Goal: Register for event/course

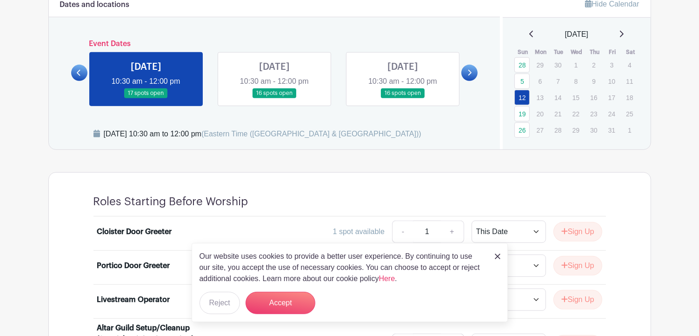
scroll to position [604, 0]
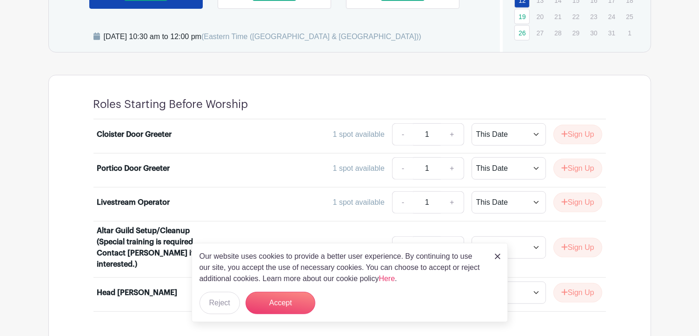
click at [498, 258] on img at bounding box center [498, 256] width 6 height 6
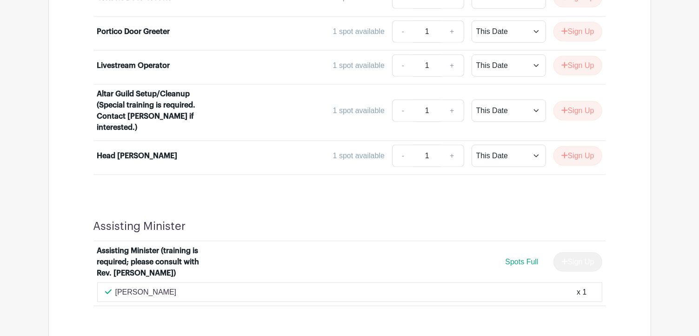
scroll to position [651, 0]
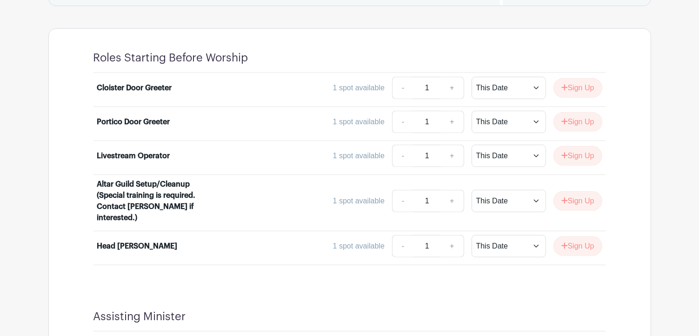
click at [149, 86] on div "Cloister Door Greeter" at bounding box center [134, 87] width 75 height 11
click at [580, 86] on button "Sign Up" at bounding box center [577, 88] width 49 height 20
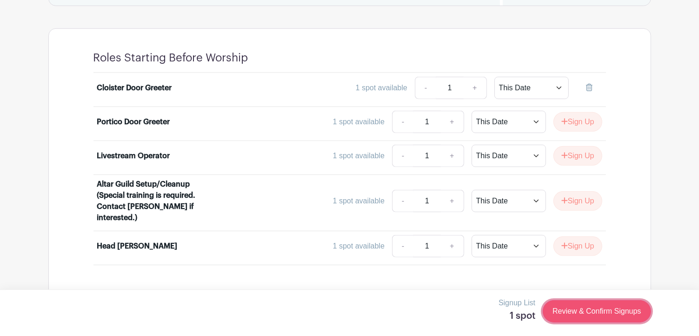
click at [581, 312] on link "Review & Confirm Signups" at bounding box center [597, 311] width 108 height 22
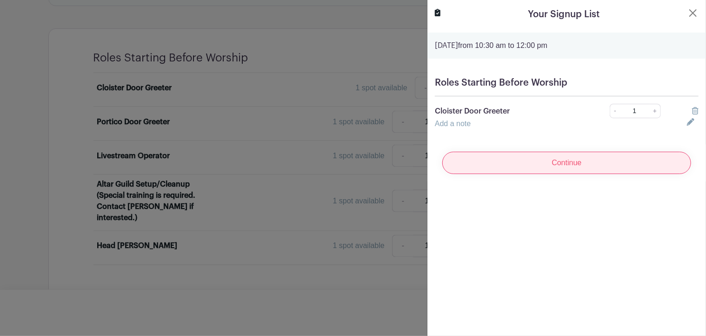
click at [565, 162] on input "Continue" at bounding box center [566, 163] width 249 height 22
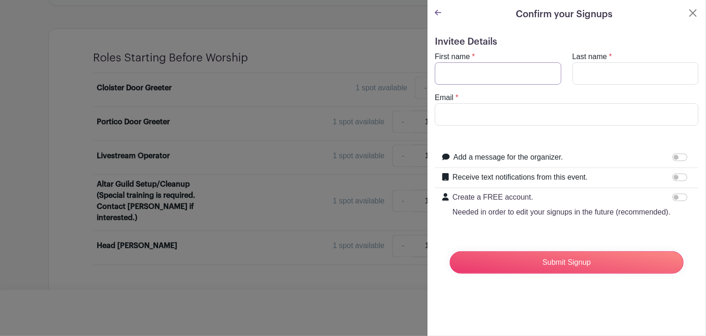
click at [485, 73] on input "First name" at bounding box center [498, 73] width 126 height 22
type input "[PERSON_NAME]"
type input "[EMAIL_ADDRESS][DOMAIN_NAME]"
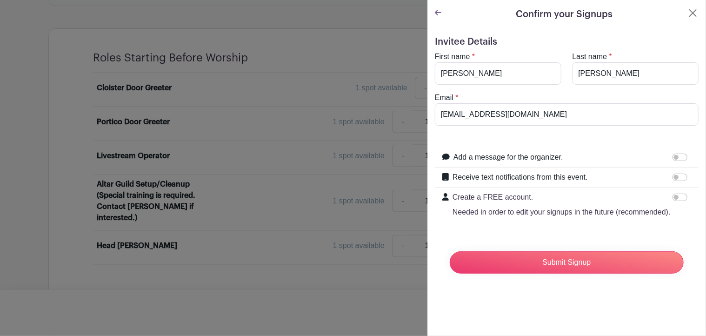
click at [438, 11] on icon at bounding box center [438, 12] width 7 height 7
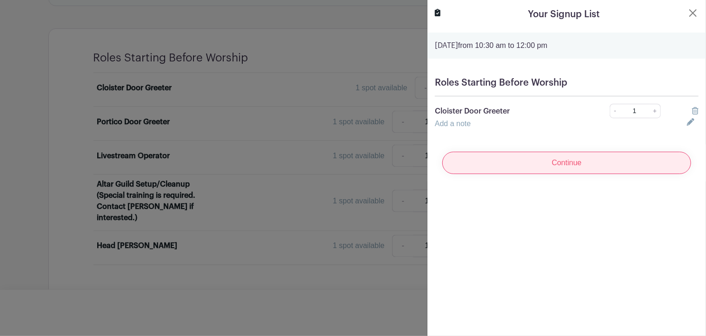
click at [632, 165] on input "Continue" at bounding box center [566, 163] width 249 height 22
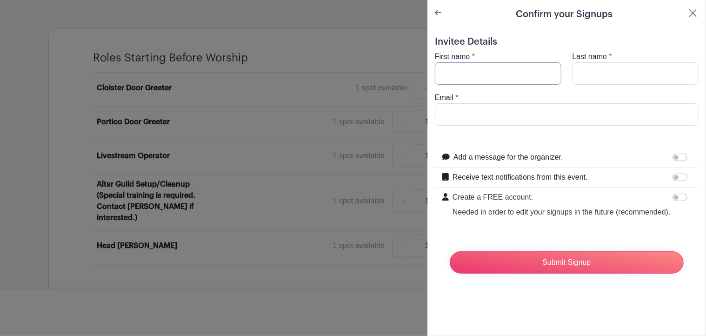
click at [489, 71] on input "First name" at bounding box center [498, 73] width 126 height 22
type input "[PERSON_NAME]"
type input "[EMAIL_ADDRESS][DOMAIN_NAME]"
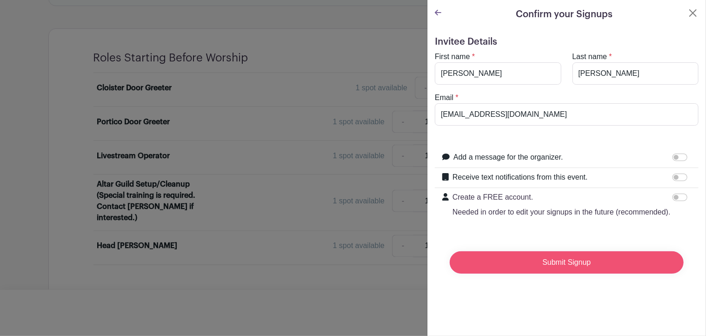
click at [558, 273] on input "Submit Signup" at bounding box center [567, 262] width 234 height 22
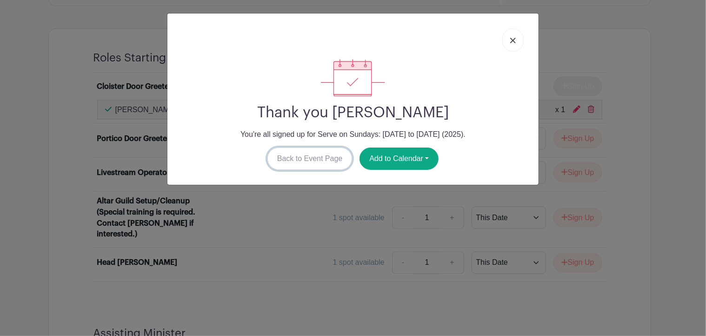
click at [329, 155] on link "Back to Event Page" at bounding box center [309, 158] width 85 height 22
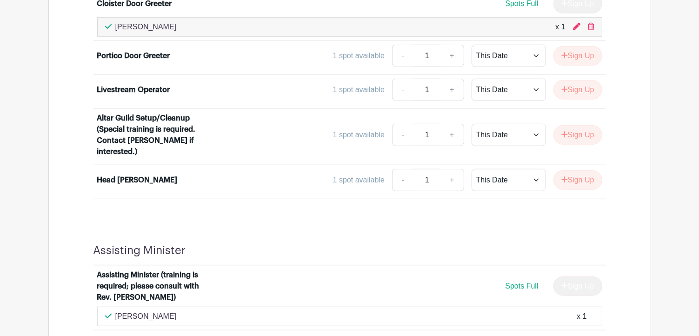
scroll to position [744, 0]
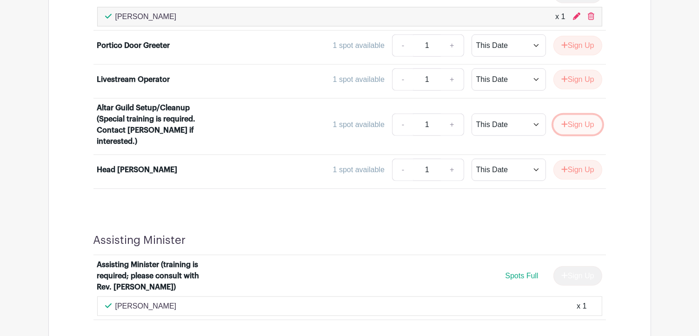
click at [580, 122] on button "Sign Up" at bounding box center [577, 125] width 49 height 20
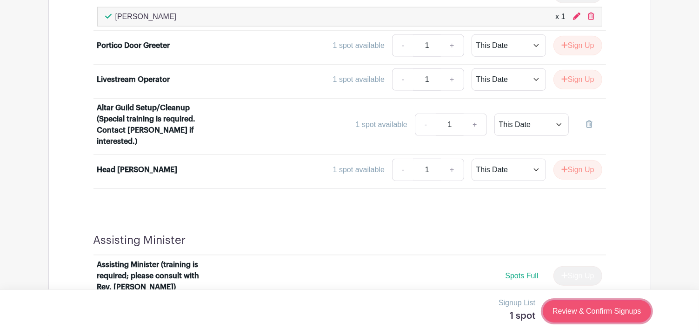
click at [595, 317] on link "Review & Confirm Signups" at bounding box center [597, 311] width 108 height 22
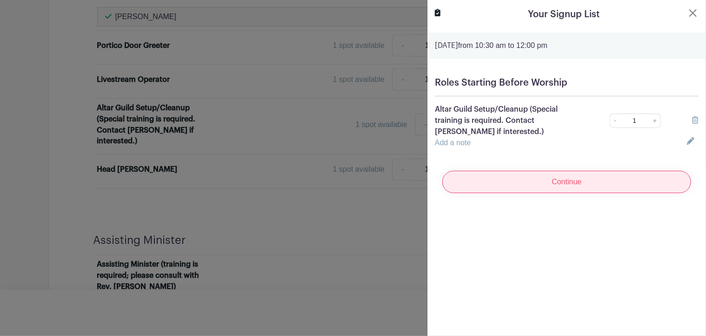
click at [574, 179] on input "Continue" at bounding box center [566, 182] width 249 height 22
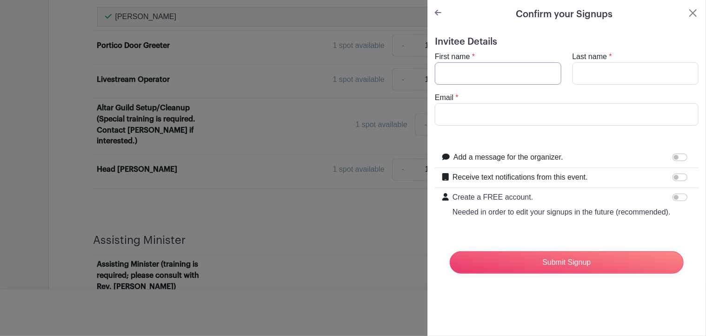
click at [485, 72] on input "First name" at bounding box center [498, 73] width 126 height 22
type input "a"
type input "[PERSON_NAME]"
click at [610, 70] on input "Last name" at bounding box center [635, 73] width 126 height 22
type input "[PERSON_NAME]"
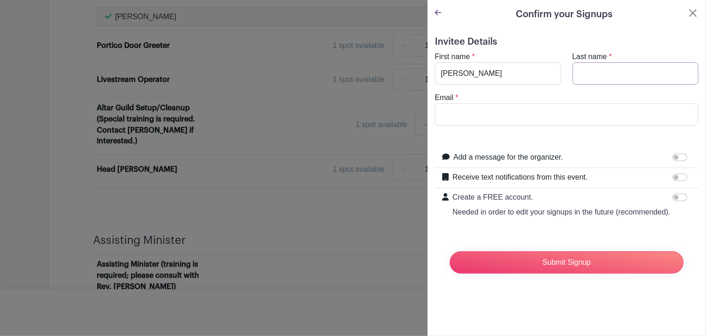
type input "[EMAIL_ADDRESS][DOMAIN_NAME]"
click at [672, 157] on input "Add a message for the organizer." at bounding box center [679, 156] width 15 height 7
checkbox input "true"
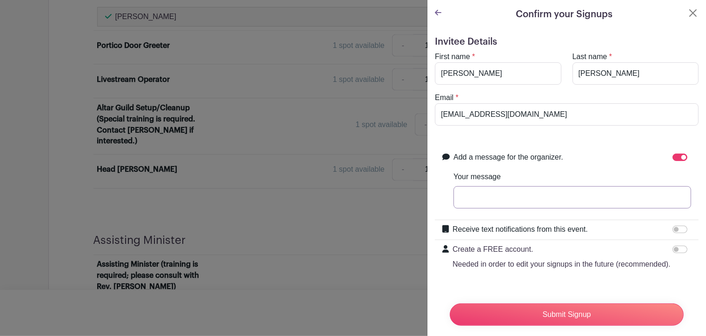
click at [534, 198] on input "Your message" at bounding box center [572, 197] width 238 height 22
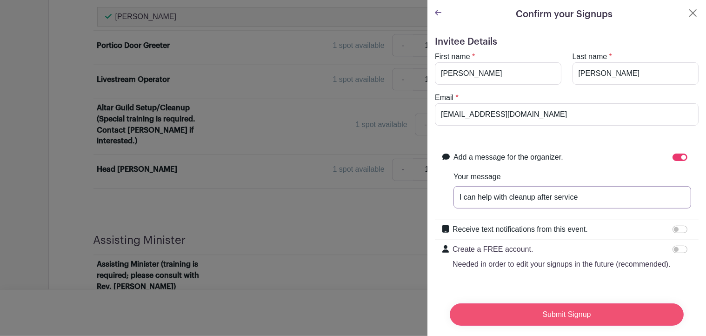
type input "I can help with cleanup after service"
click at [578, 309] on input "Submit Signup" at bounding box center [567, 314] width 234 height 22
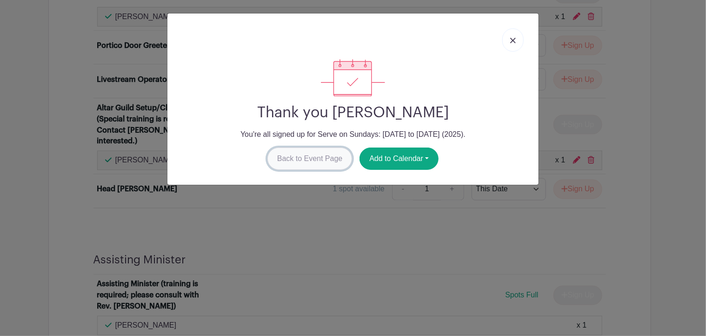
click at [307, 159] on link "Back to Event Page" at bounding box center [309, 158] width 85 height 22
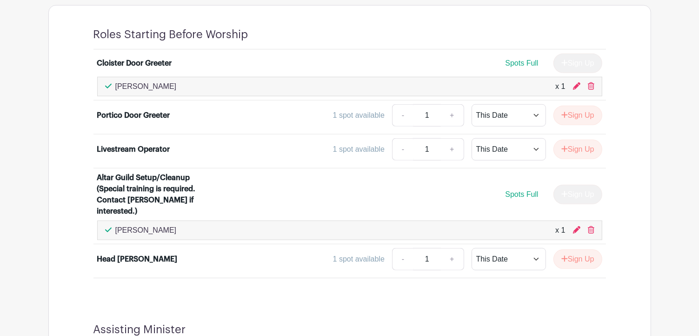
scroll to position [511, 0]
